Goal: Check status

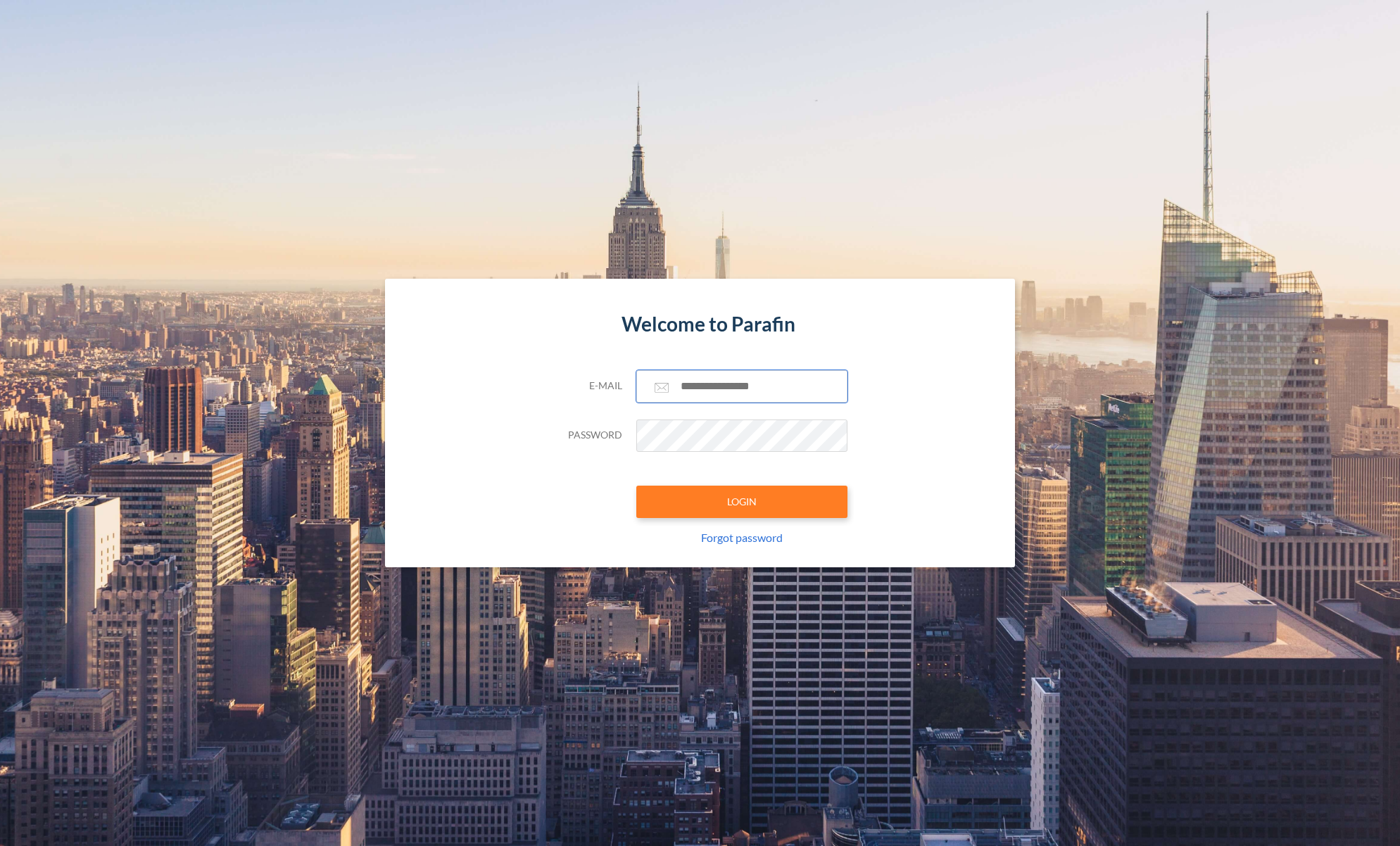
click at [698, 384] on input "text" at bounding box center [741, 386] width 211 height 32
paste input "**********"
type input "**********"
click at [743, 505] on button "LOGIN" at bounding box center [741, 501] width 211 height 32
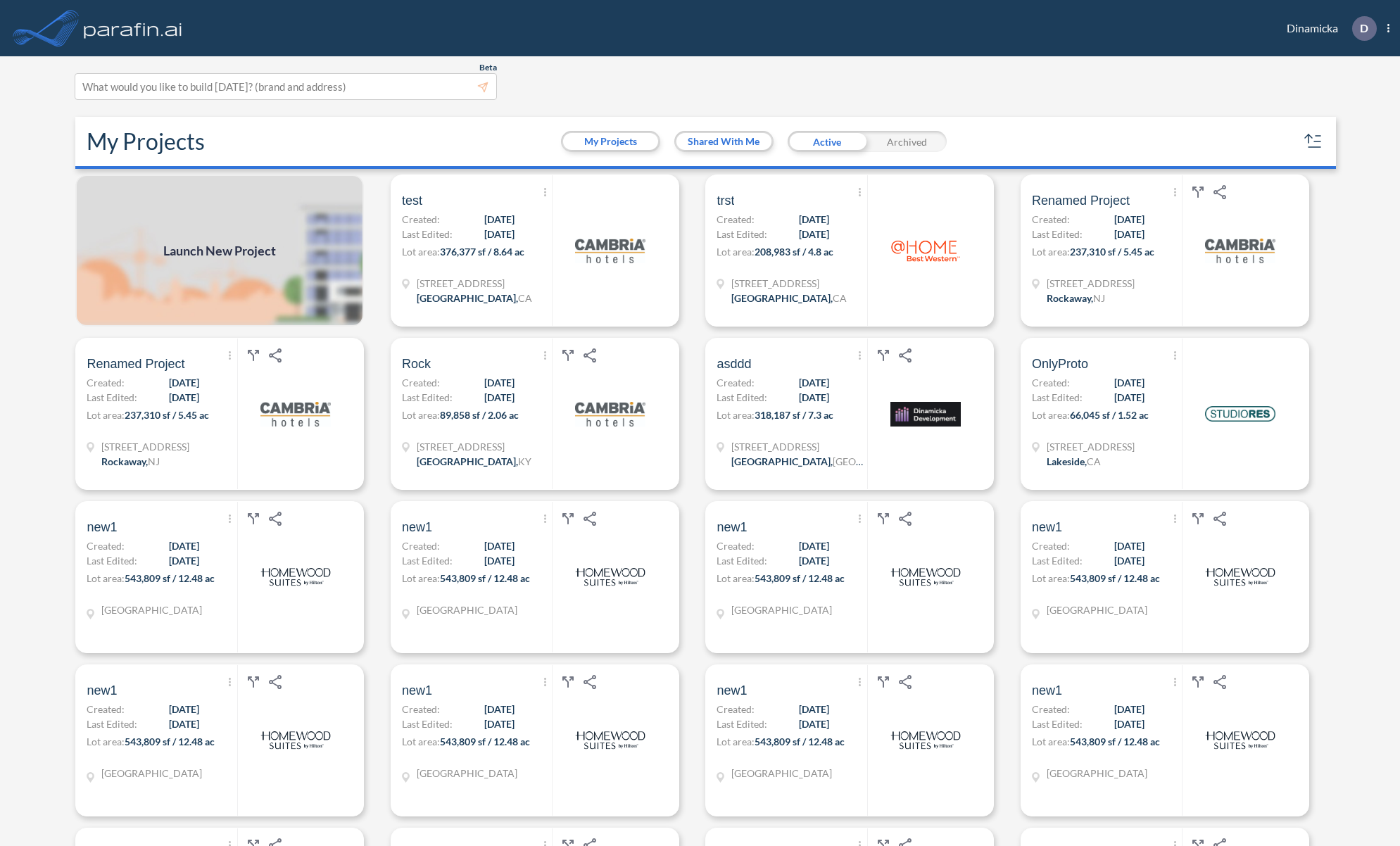
click at [1052, 73] on div "Beta This experimental feature is still in beta. Help improve this by reporting…" at bounding box center [694, 86] width 1238 height 27
click at [169, 405] on span "[DATE]" at bounding box center [185, 397] width 30 height 14
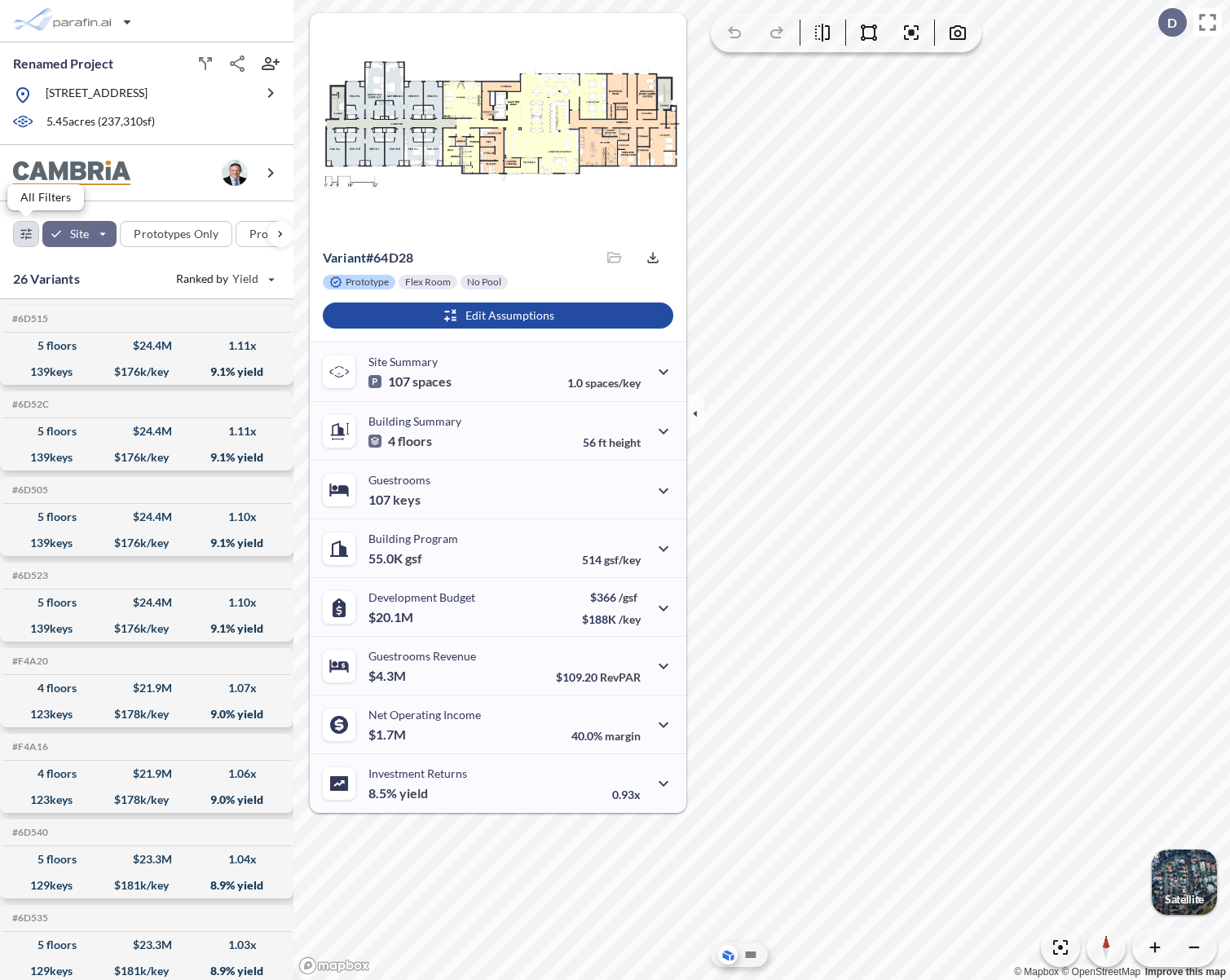
click at [17, 235] on div "button" at bounding box center [26, 233] width 25 height 25
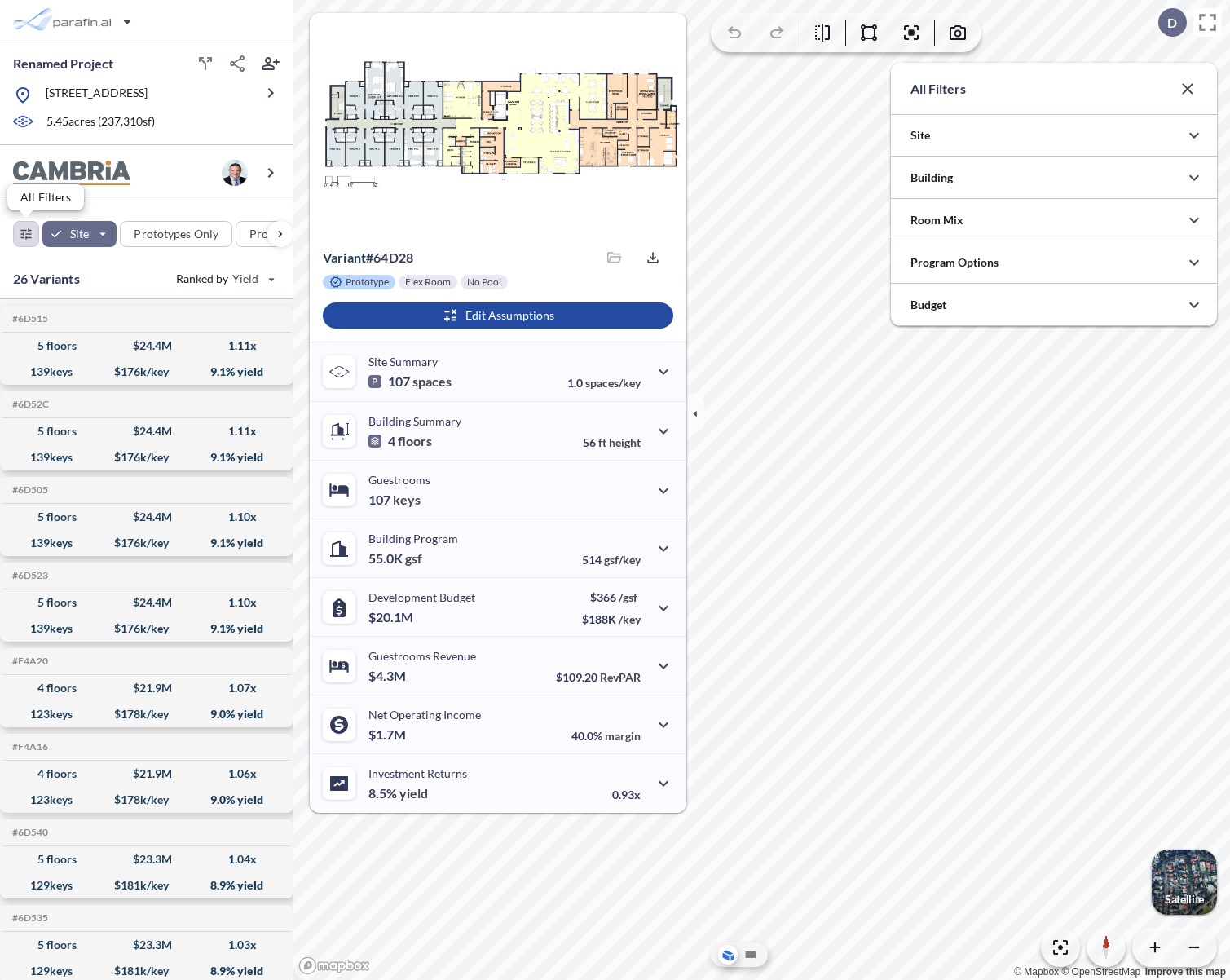
scroll to position [815060, 814634]
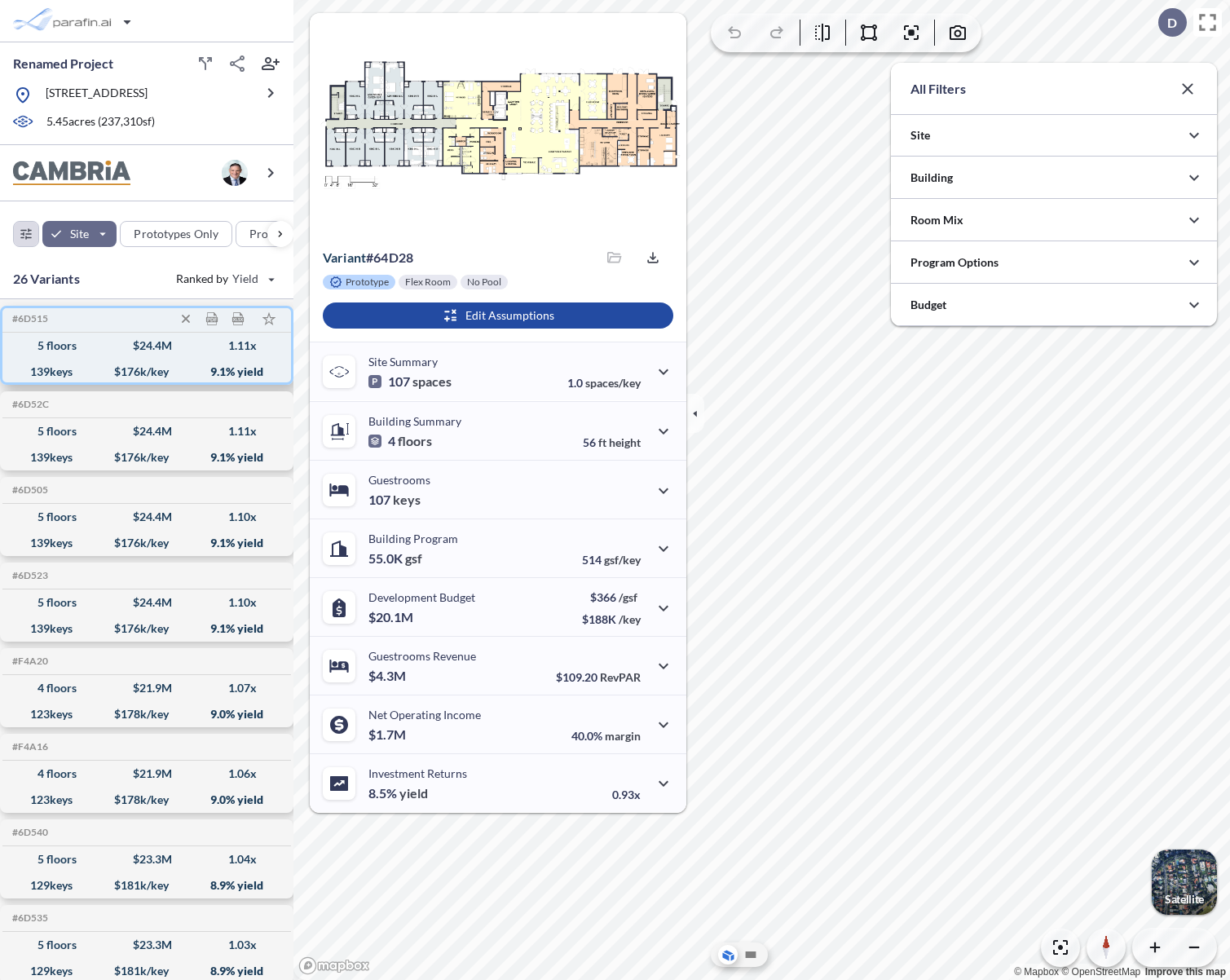
click at [105, 376] on div "139 keys $ 176 k/key 9.1 % yield" at bounding box center [146, 372] width 276 height 26
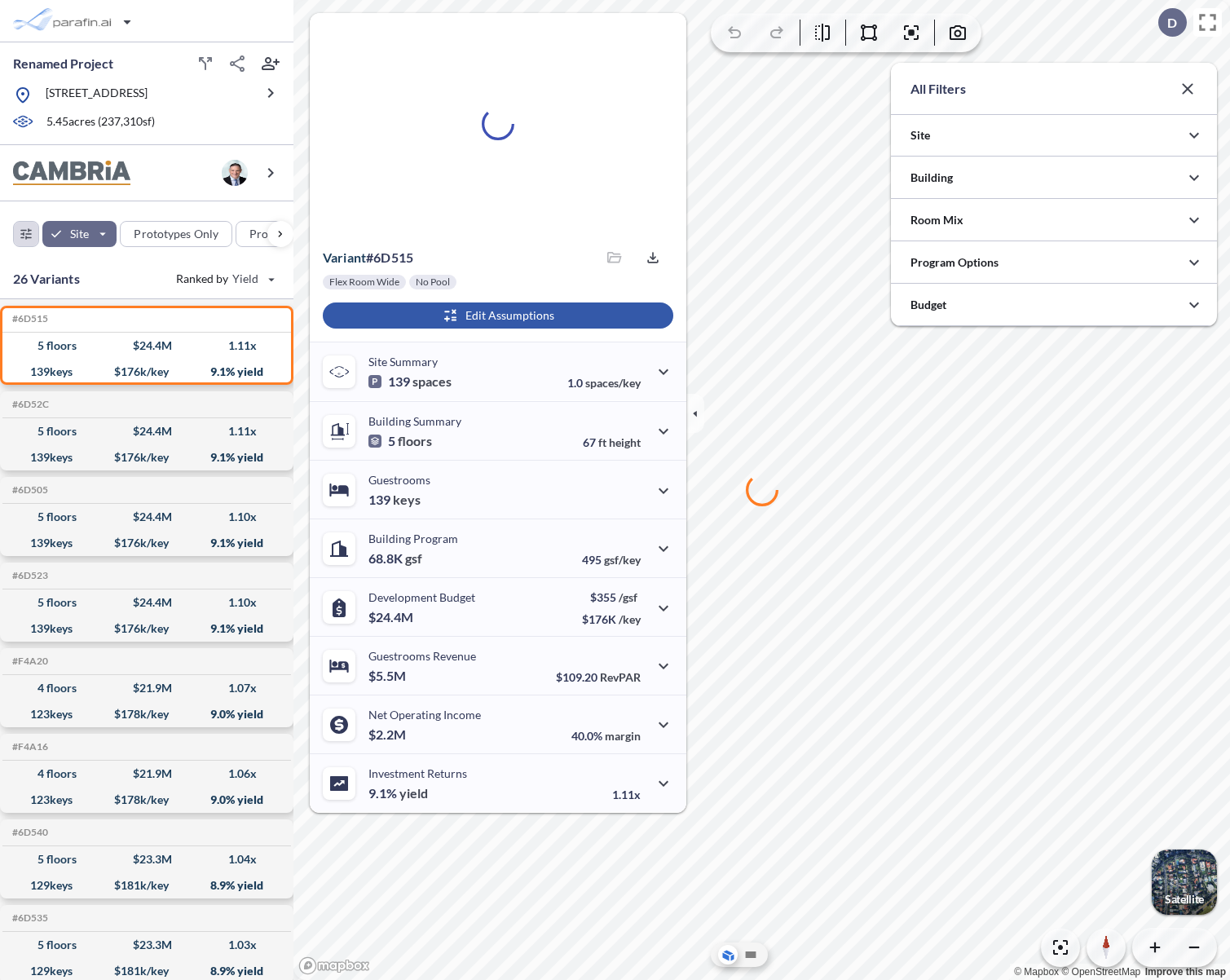
click at [526, 319] on div "button" at bounding box center [497, 315] width 350 height 26
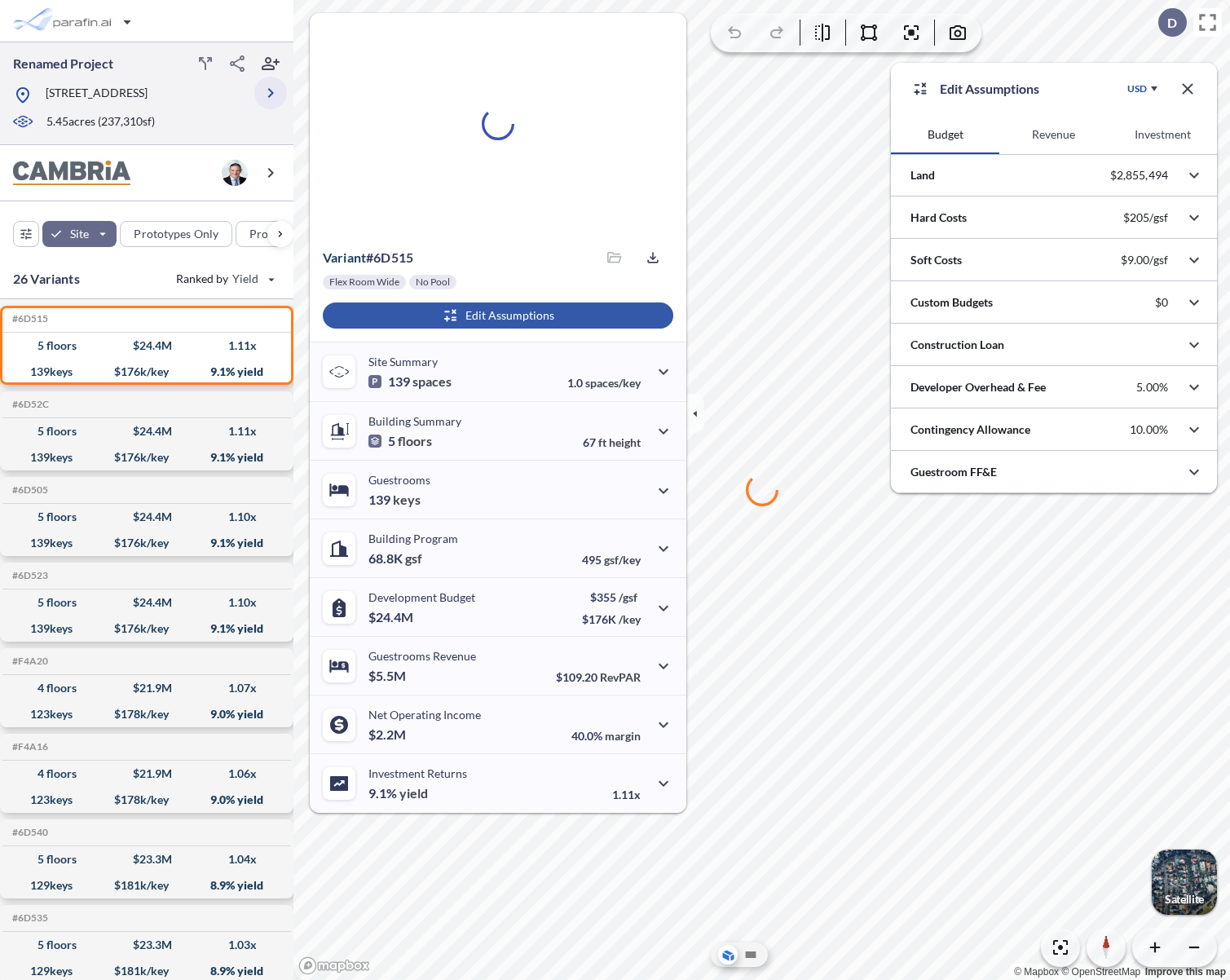
click at [273, 94] on icon "button" at bounding box center [271, 93] width 20 height 20
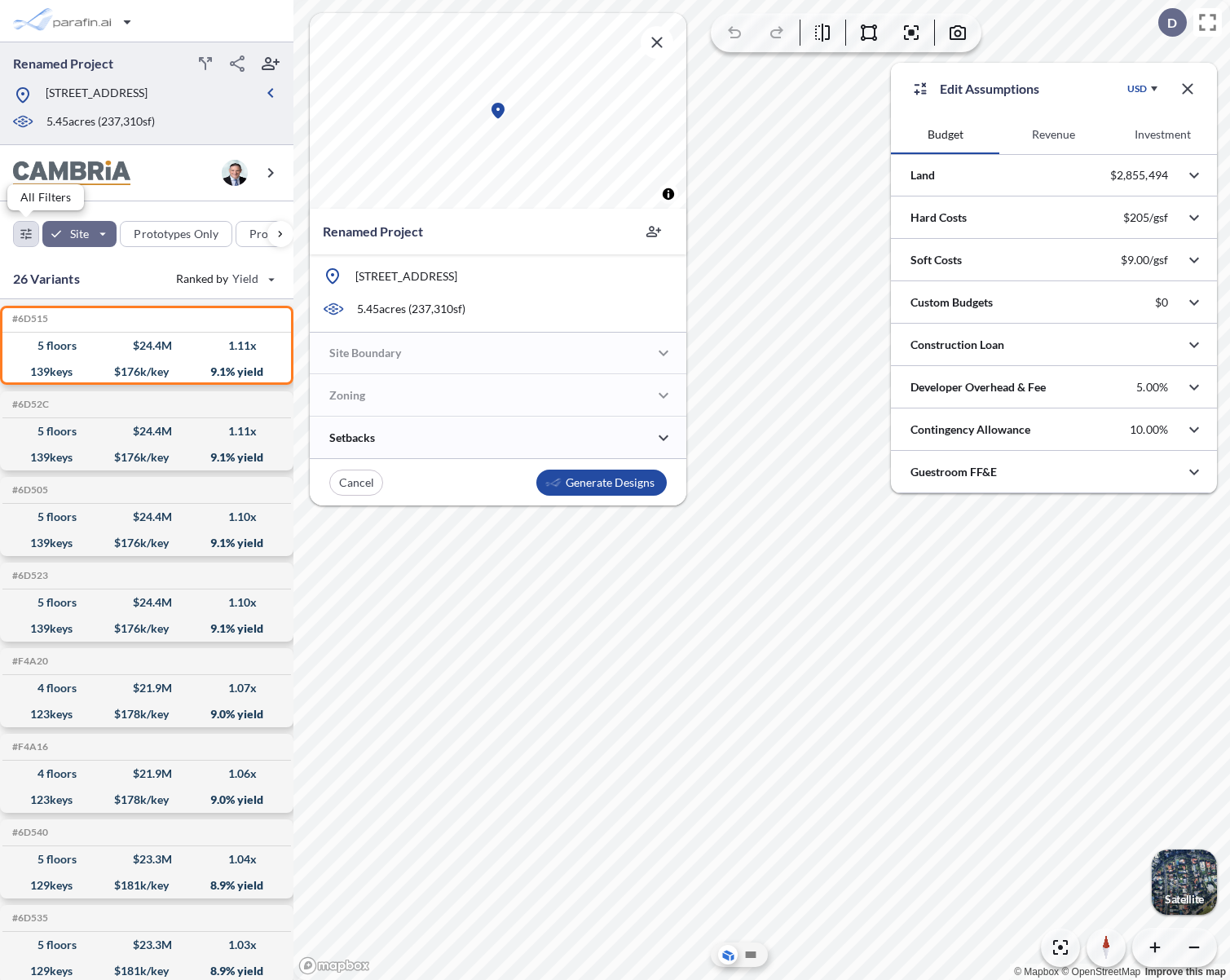
click at [31, 232] on div "button" at bounding box center [26, 233] width 25 height 25
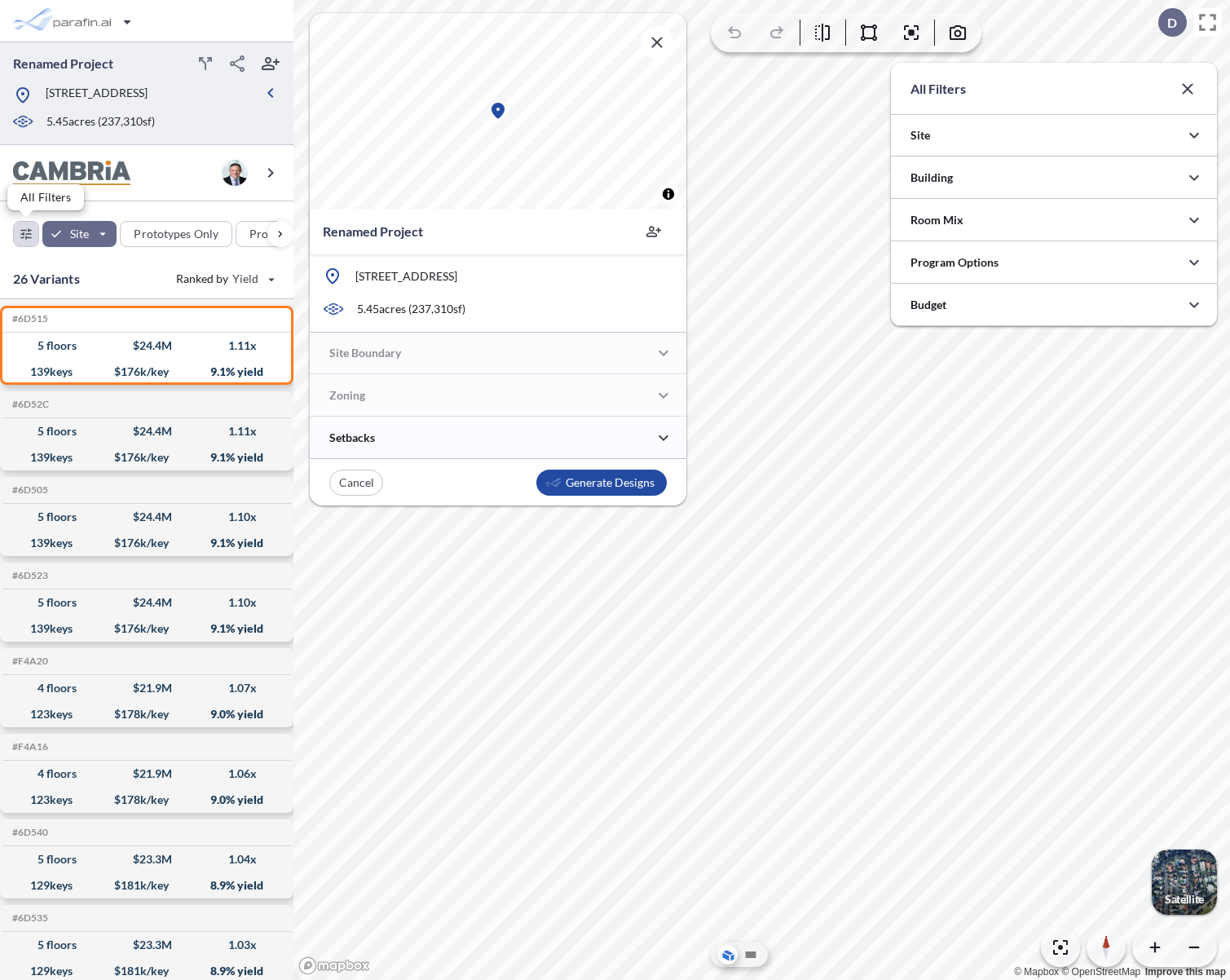
click at [24, 234] on div "button" at bounding box center [26, 233] width 25 height 25
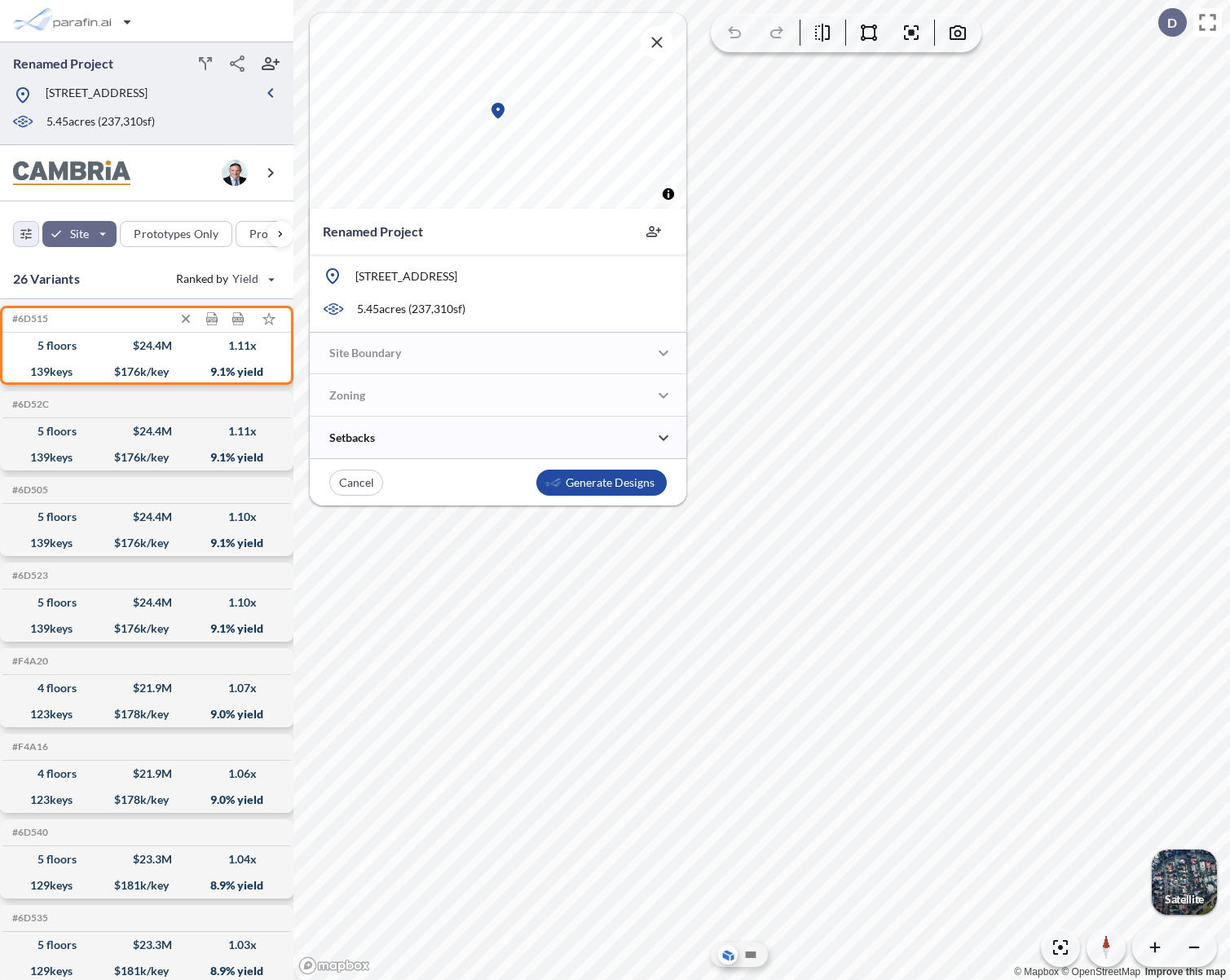
click at [177, 349] on div "5 floors $ 24.4 M 1.11 x" at bounding box center [146, 345] width 276 height 26
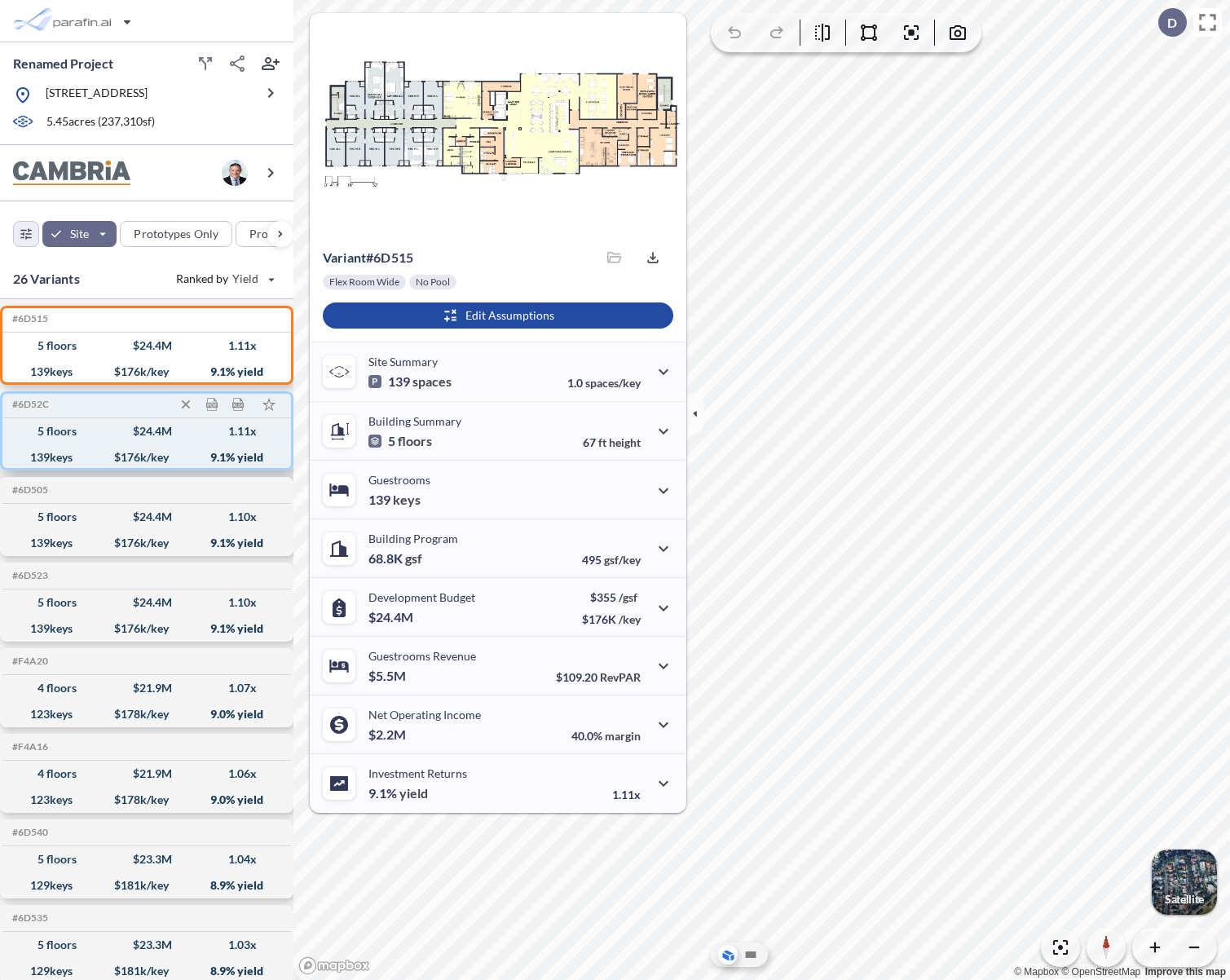
click at [154, 432] on div "$ 24.4 M" at bounding box center [152, 432] width 39 height 0
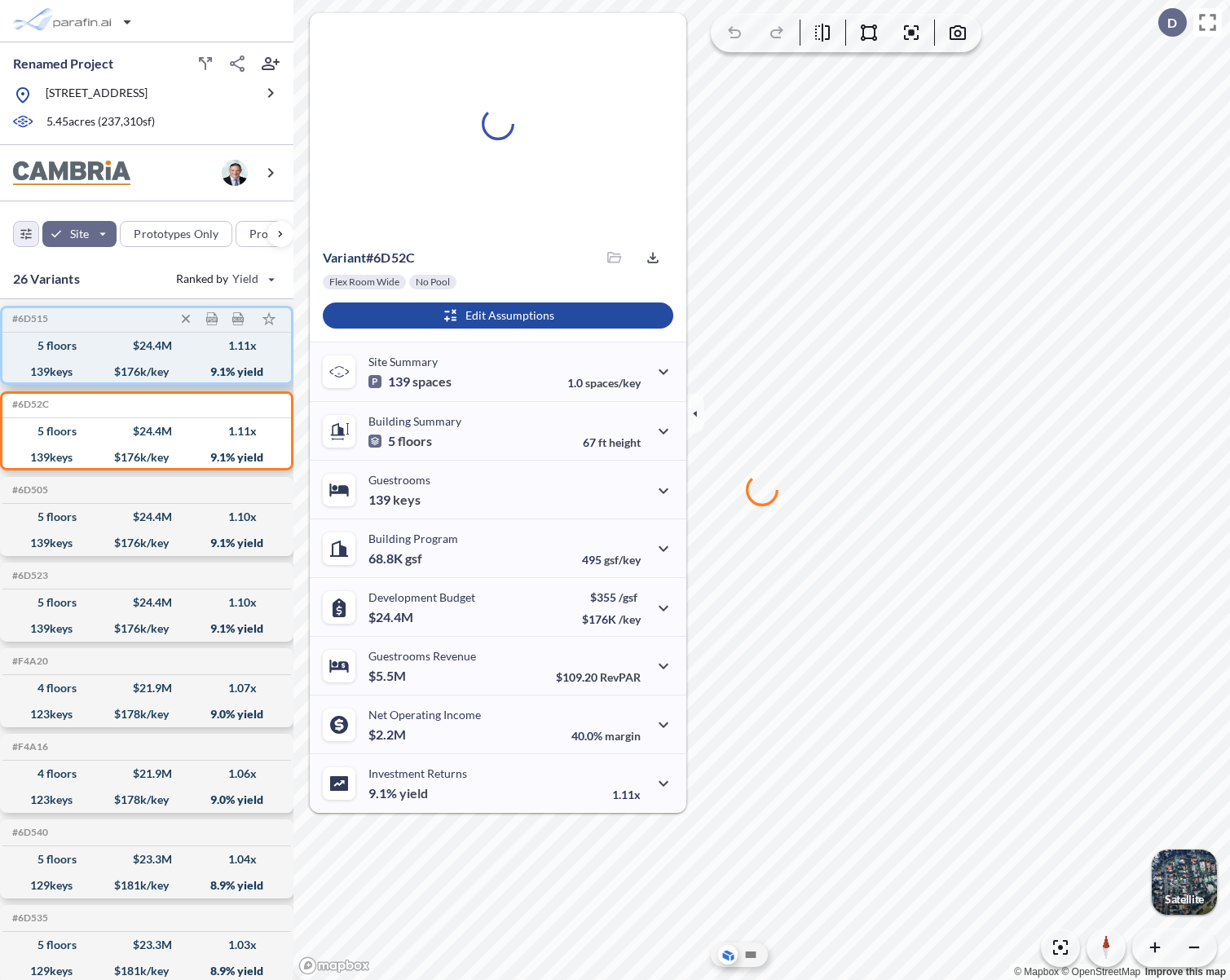
click at [127, 372] on div "$ 176 k/key" at bounding box center [141, 372] width 55 height 0
